Goal: Task Accomplishment & Management: Complete application form

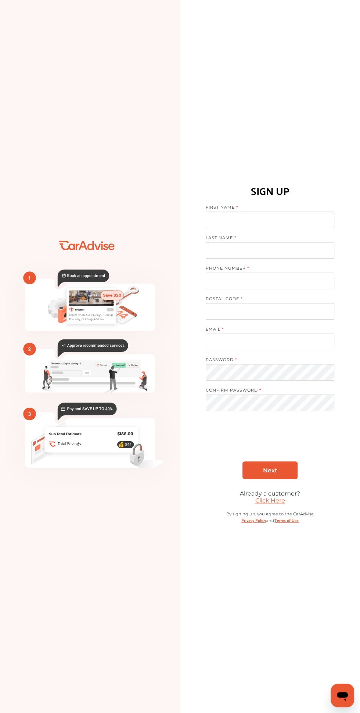
click at [282, 504] on link "Click Here" at bounding box center [270, 500] width 30 height 7
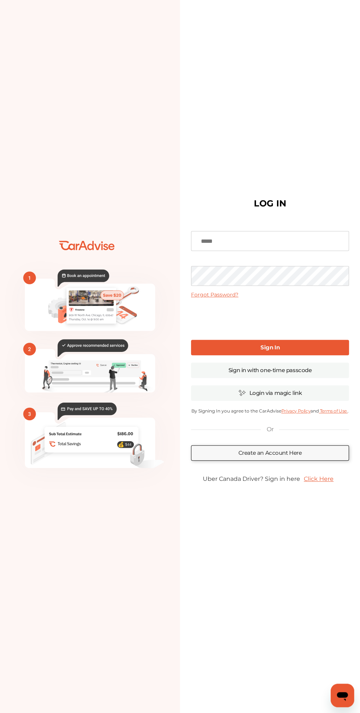
click at [303, 251] on input at bounding box center [270, 241] width 158 height 20
click at [298, 251] on input at bounding box center [270, 241] width 158 height 20
